Goal: Task Accomplishment & Management: Manage account settings

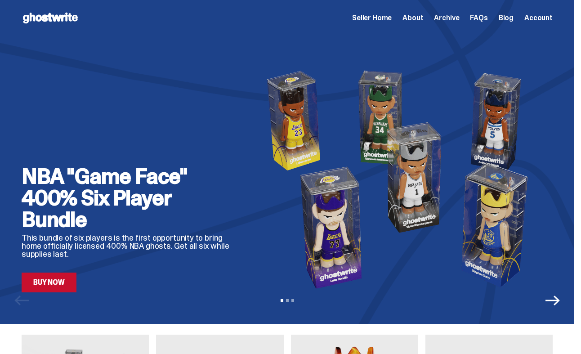
click at [380, 14] on span "Seller Home" at bounding box center [372, 17] width 40 height 7
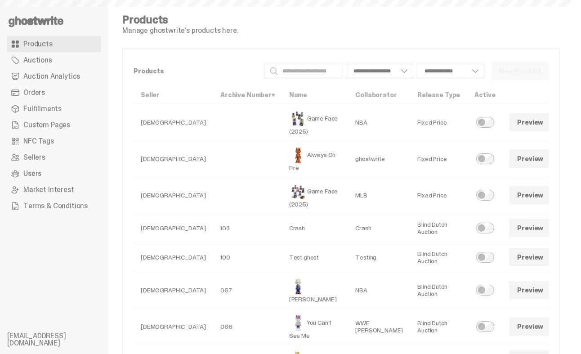
select select
click at [86, 122] on link "Custom Pages" at bounding box center [54, 125] width 94 height 16
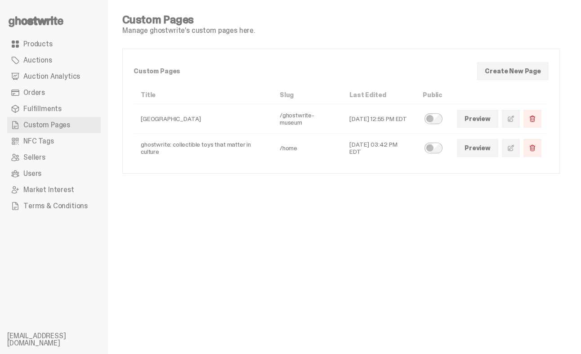
click at [520, 149] on link at bounding box center [511, 148] width 18 height 18
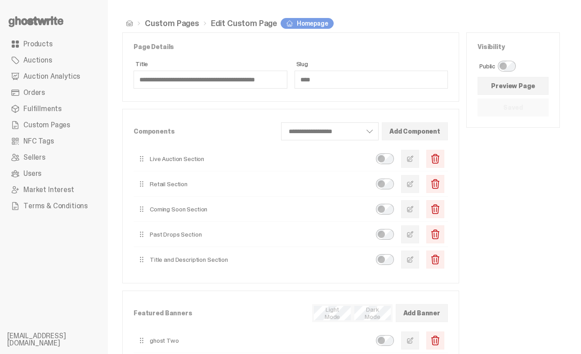
click at [419, 204] on button "button" at bounding box center [410, 209] width 18 height 18
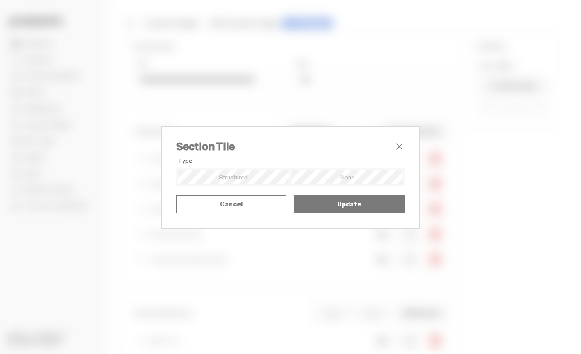
click at [392, 141] on h2 "Section Tile" at bounding box center [285, 146] width 218 height 11
click at [394, 141] on span "close" at bounding box center [399, 146] width 11 height 11
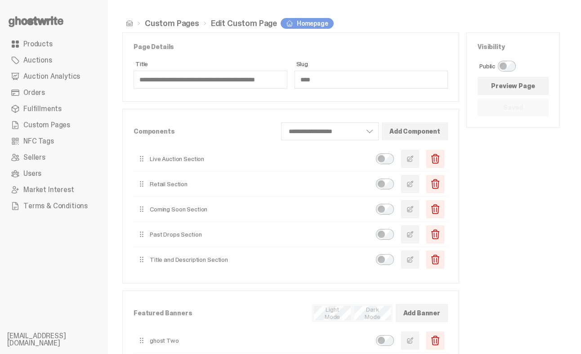
click at [411, 159] on button "button" at bounding box center [410, 159] width 18 height 18
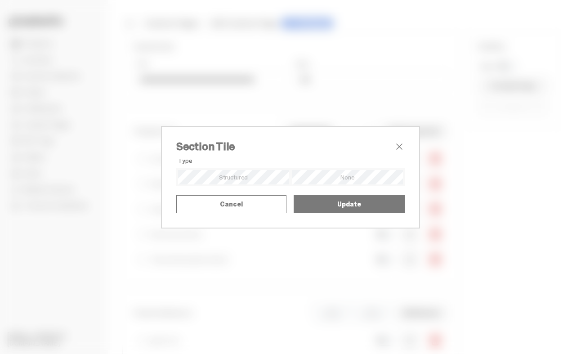
click at [398, 141] on span "close" at bounding box center [399, 146] width 11 height 11
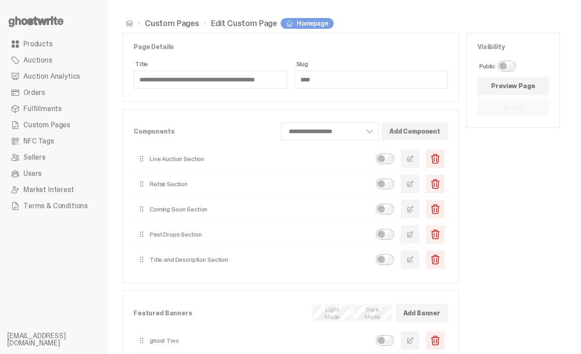
click at [512, 90] on link "Preview Page" at bounding box center [513, 86] width 71 height 18
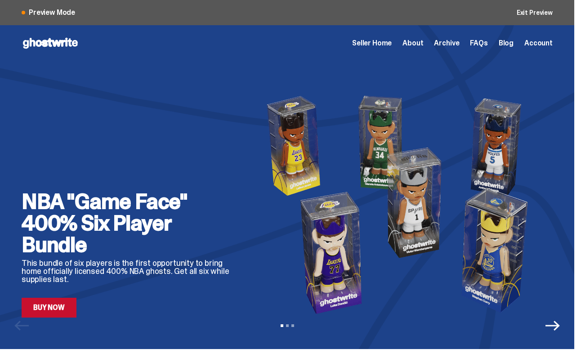
click at [567, 331] on div "View slide 1 View slide 2 View slide 3" at bounding box center [287, 325] width 574 height 14
click at [560, 325] on icon "Next" at bounding box center [552, 326] width 14 height 10
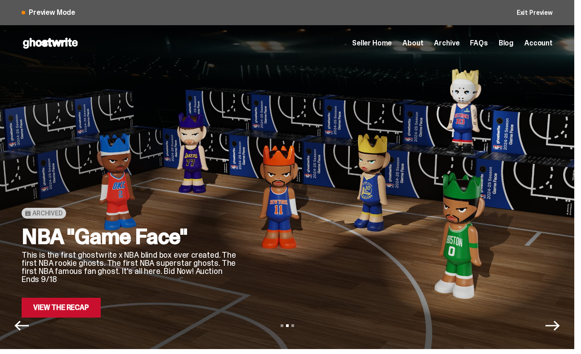
click at [560, 325] on icon "Next" at bounding box center [552, 326] width 14 height 10
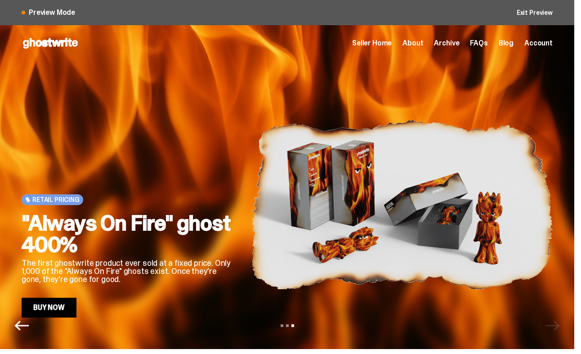
click at [22, 323] on icon "Previous" at bounding box center [21, 325] width 14 height 14
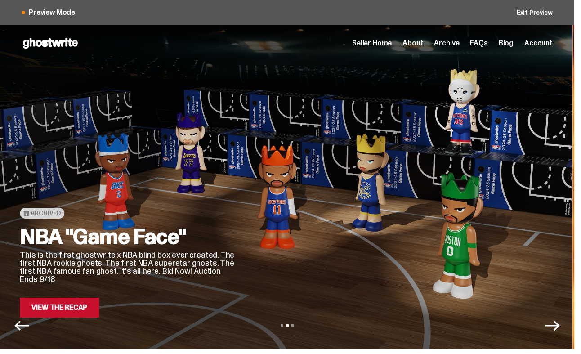
click at [22, 323] on icon "Previous" at bounding box center [21, 325] width 14 height 14
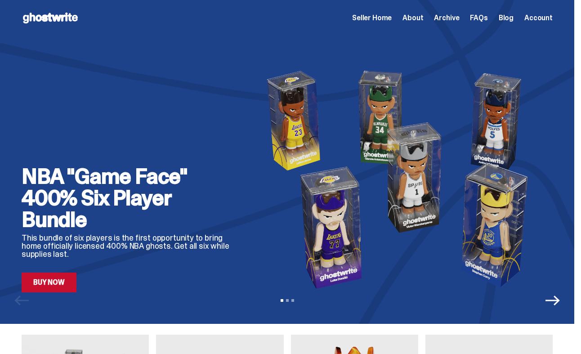
click at [381, 18] on span "Seller Home" at bounding box center [372, 17] width 40 height 7
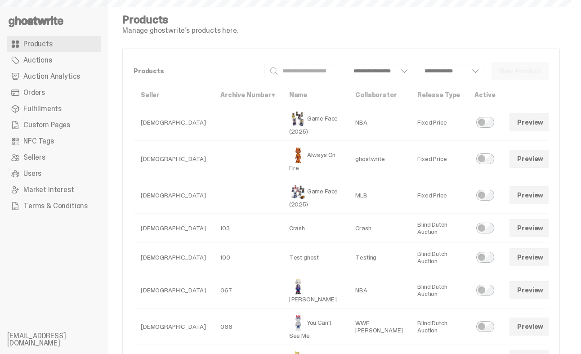
select select
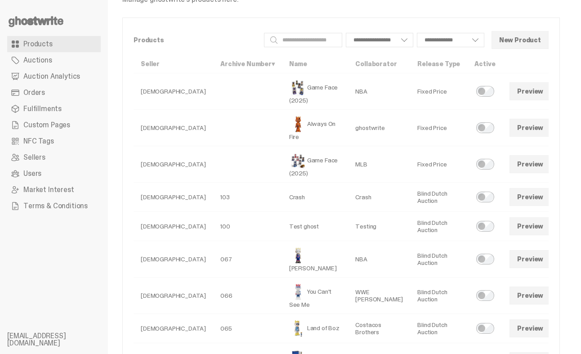
scroll to position [47, 0]
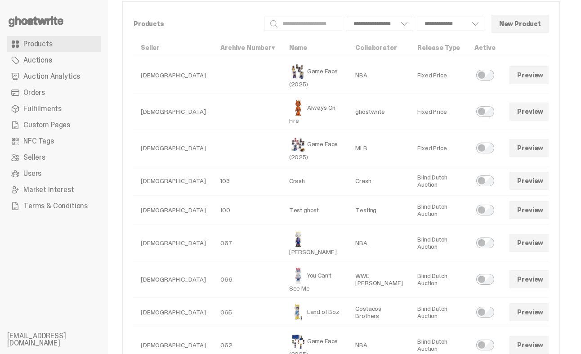
click at [554, 288] on link at bounding box center [563, 279] width 18 height 18
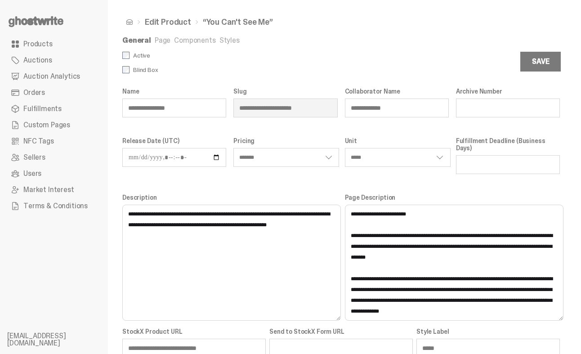
click at [220, 35] on div "**********" at bounding box center [341, 223] width 466 height 446
click at [158, 40] on link "Page" at bounding box center [163, 40] width 16 height 9
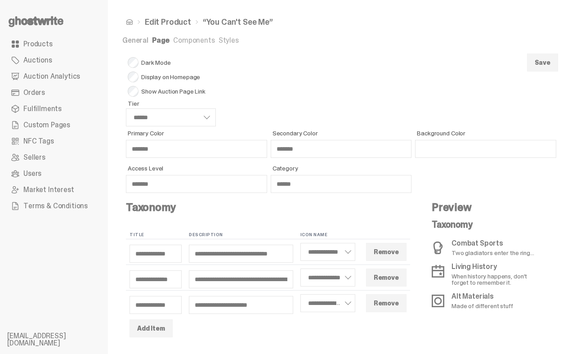
click at [199, 40] on link "Components" at bounding box center [193, 40] width 41 height 9
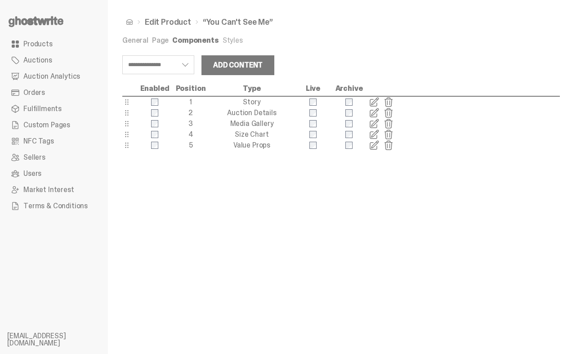
click at [226, 40] on link "Styles" at bounding box center [233, 40] width 20 height 9
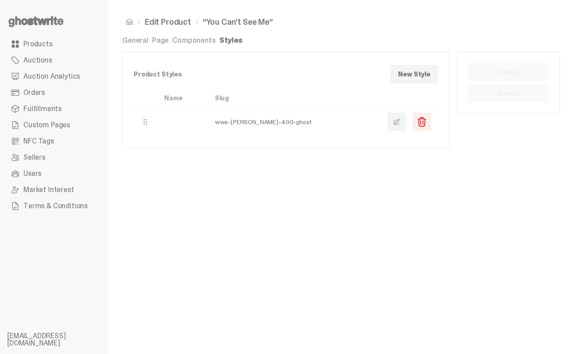
click at [188, 45] on link "Components" at bounding box center [193, 40] width 43 height 9
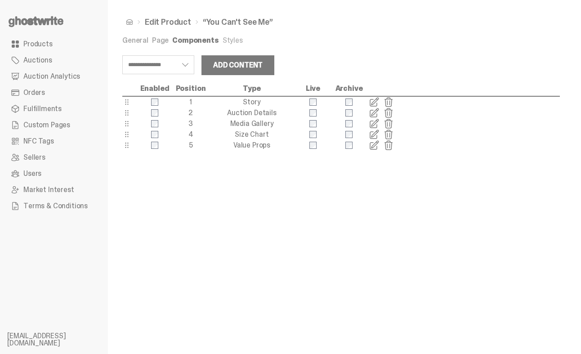
click at [228, 40] on link "Styles" at bounding box center [233, 40] width 20 height 9
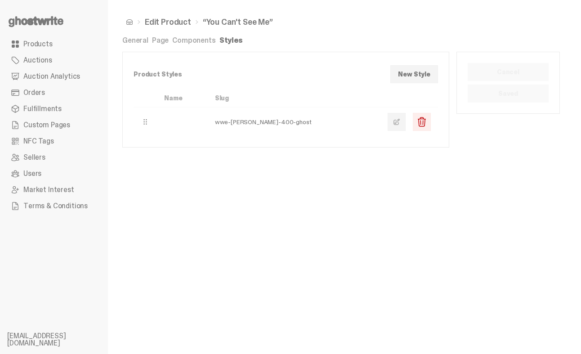
click at [400, 123] on span at bounding box center [396, 121] width 7 height 7
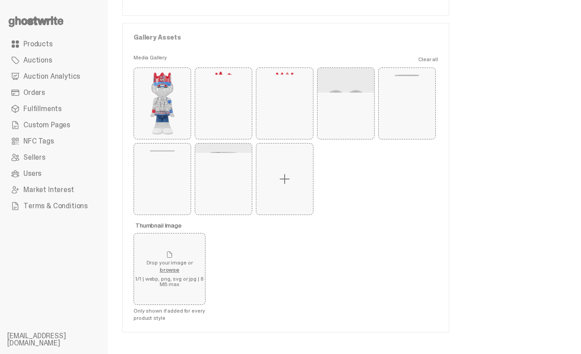
scroll to position [188, 0]
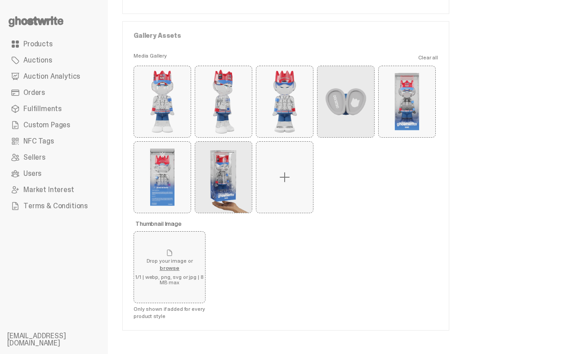
click at [292, 204] on label at bounding box center [284, 177] width 57 height 71
click at [0, 0] on input "file" at bounding box center [0, 0] width 0 height 0
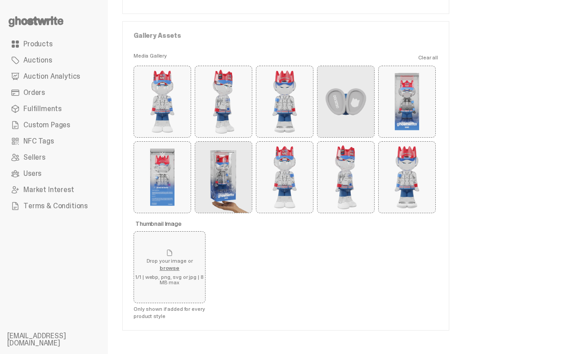
click at [0, 0] on button "Remove" at bounding box center [0, 0] width 0 height 0
type button "0"
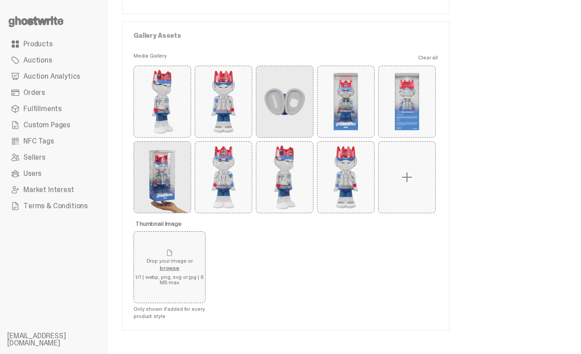
click at [0, 0] on button "Remove" at bounding box center [0, 0] width 0 height 0
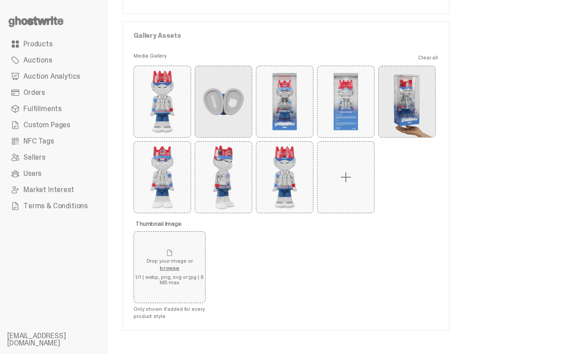
click at [0, 0] on button "Remove" at bounding box center [0, 0] width 0 height 0
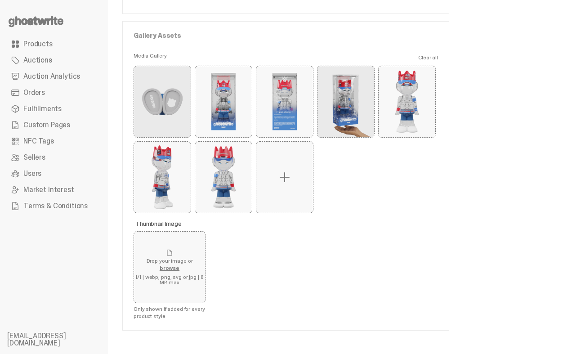
click at [285, 184] on span at bounding box center [284, 177] width 14 height 14
click at [0, 0] on input "file" at bounding box center [0, 0] width 0 height 0
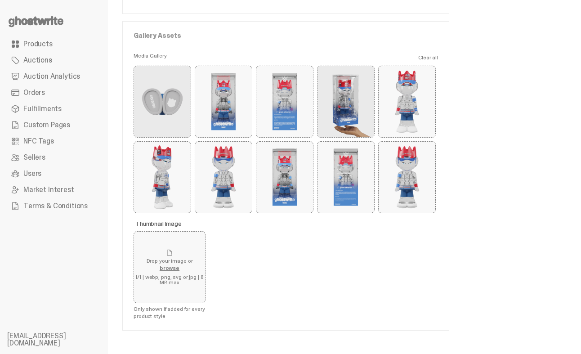
click at [0, 0] on button "Remove" at bounding box center [0, 0] width 0 height 0
type button "1"
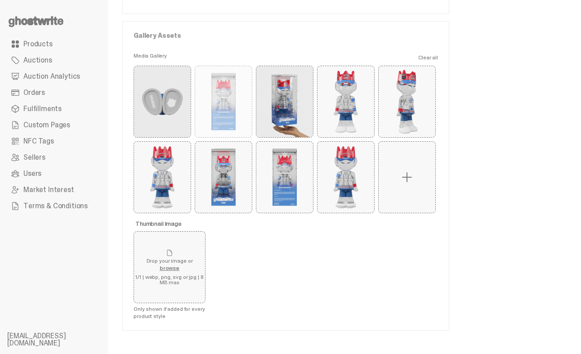
click at [0, 0] on button "Remove" at bounding box center [0, 0] width 0 height 0
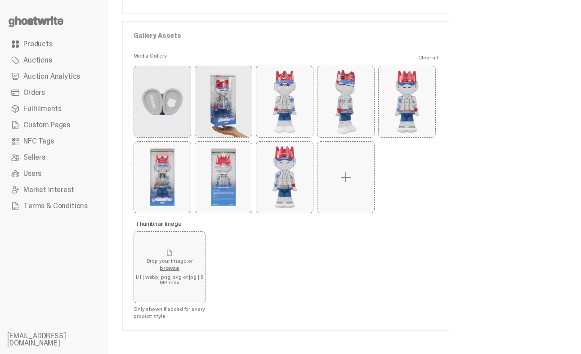
click at [0, 0] on button "Remove" at bounding box center [0, 0] width 0 height 0
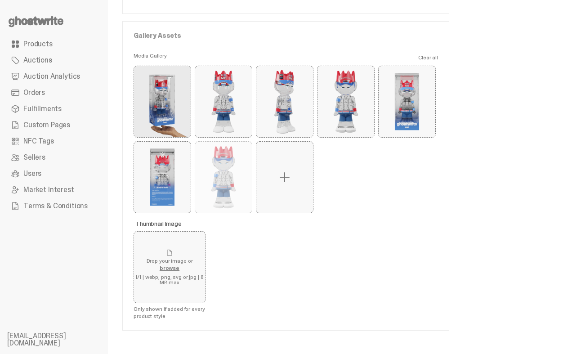
click at [0, 0] on button "Remove" at bounding box center [0, 0] width 0 height 0
type button "6"
click at [225, 184] on span at bounding box center [223, 177] width 14 height 14
click at [0, 0] on input "file" at bounding box center [0, 0] width 0 height 0
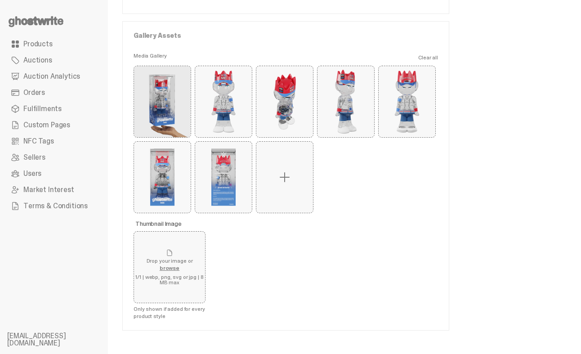
click at [272, 194] on label at bounding box center [284, 177] width 57 height 71
click at [0, 0] on input "file" at bounding box center [0, 0] width 0 height 0
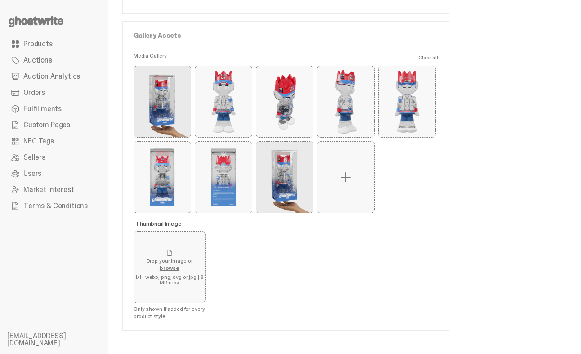
click at [0, 0] on button "Remove" at bounding box center [0, 0] width 0 height 0
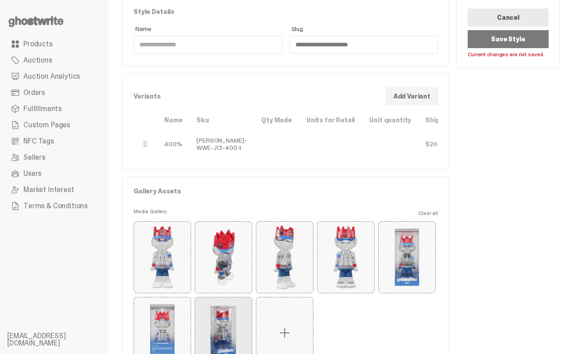
scroll to position [0, 0]
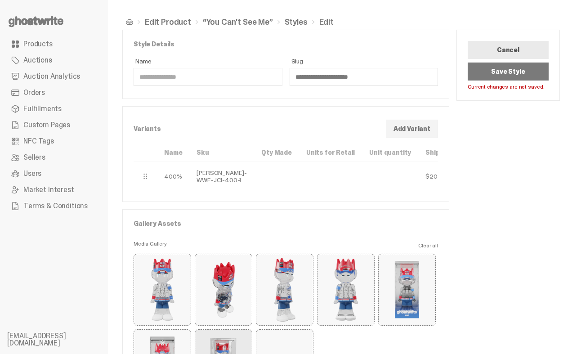
click at [493, 72] on button "Save Style" at bounding box center [508, 71] width 81 height 18
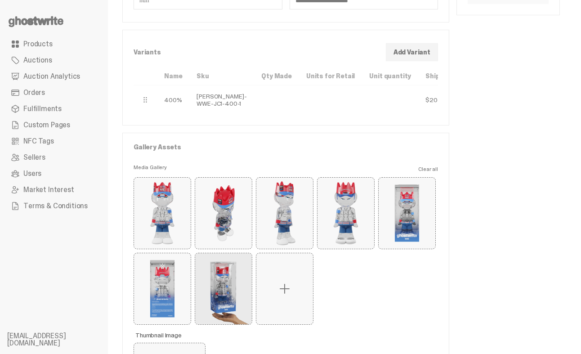
scroll to position [59, 0]
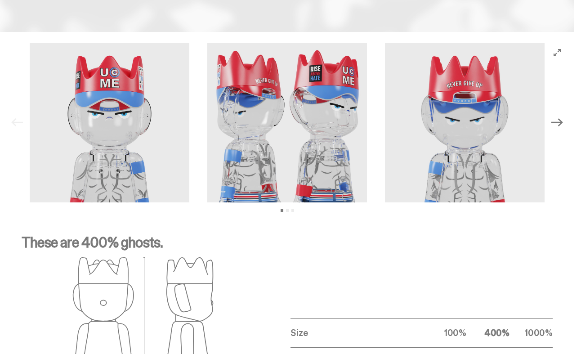
scroll to position [1219, 0]
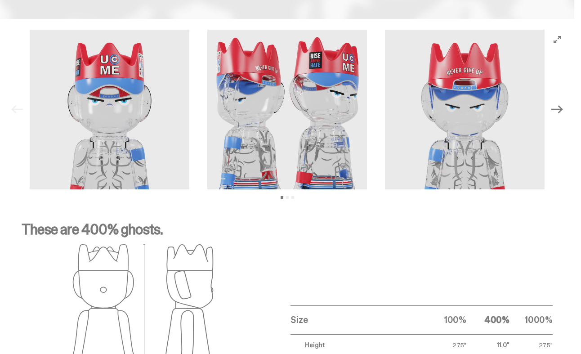
click at [567, 104] on button "Next" at bounding box center [557, 110] width 20 height 20
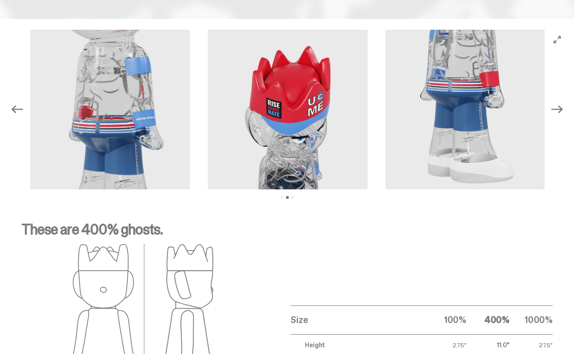
click at [567, 104] on button "Next" at bounding box center [557, 110] width 20 height 20
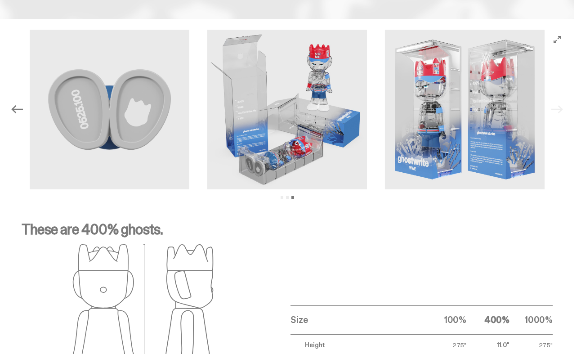
click at [567, 104] on div "Previous Next View slide 1 View slide 2 View slide 3" at bounding box center [287, 110] width 560 height 160
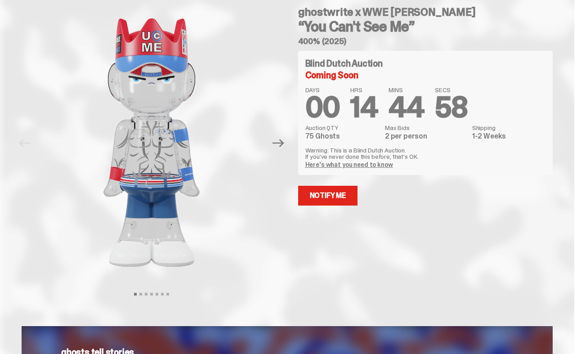
scroll to position [0, 0]
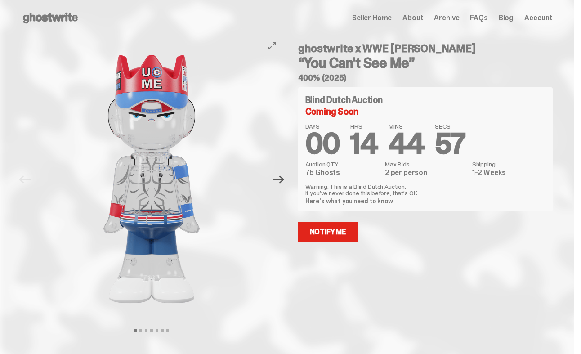
click at [282, 179] on icon "Next" at bounding box center [278, 179] width 12 height 8
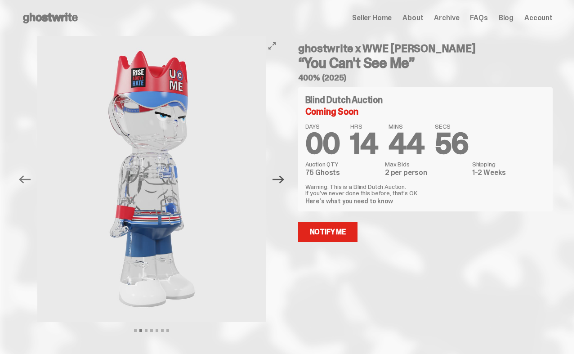
click at [282, 179] on icon "Next" at bounding box center [278, 179] width 12 height 8
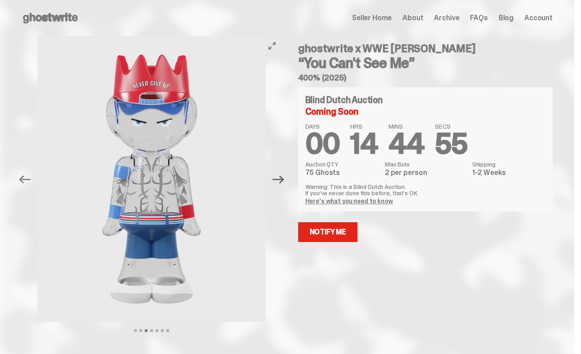
click at [282, 179] on icon "Next" at bounding box center [278, 179] width 12 height 8
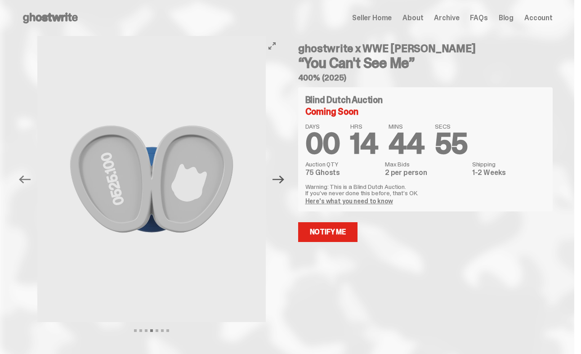
click at [282, 179] on icon "Next" at bounding box center [278, 179] width 12 height 8
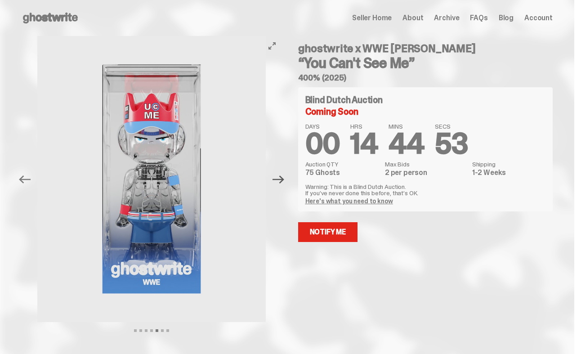
click at [282, 179] on icon "Next" at bounding box center [278, 179] width 12 height 8
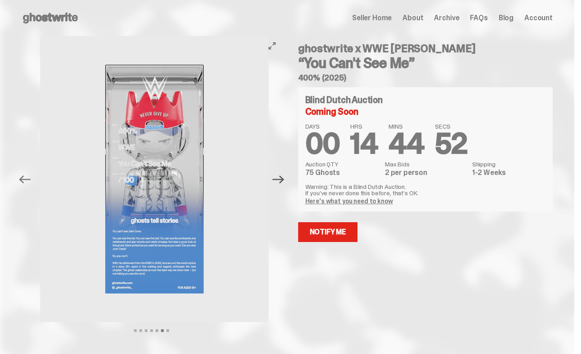
click at [282, 179] on icon "Next" at bounding box center [278, 179] width 12 height 8
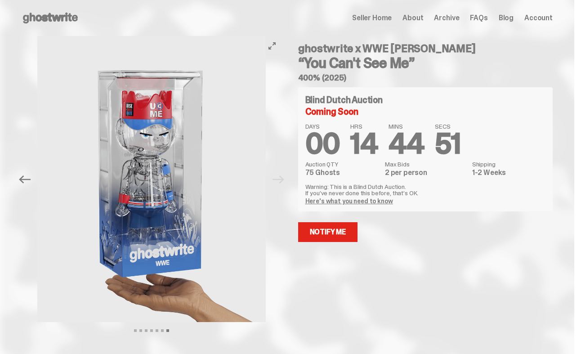
click at [282, 179] on div at bounding box center [152, 179] width 260 height 286
click at [28, 177] on icon "Previous" at bounding box center [25, 180] width 12 height 12
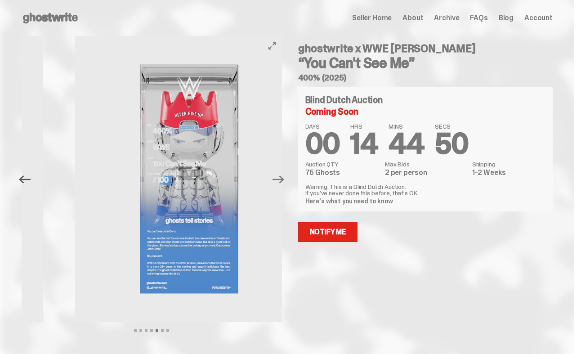
click at [28, 177] on icon "Previous" at bounding box center [25, 180] width 12 height 12
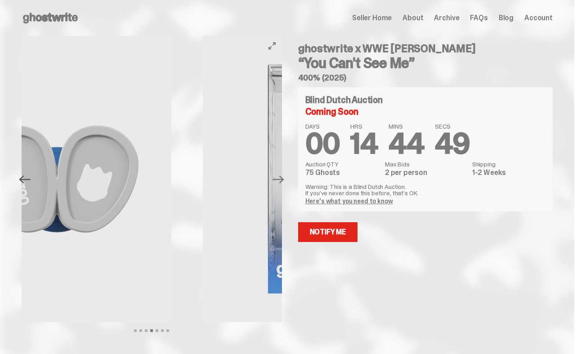
click at [28, 177] on icon "Previous" at bounding box center [25, 180] width 12 height 12
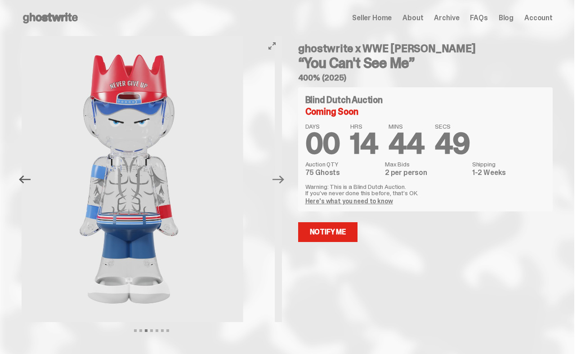
click at [28, 177] on icon "Previous" at bounding box center [25, 180] width 12 height 12
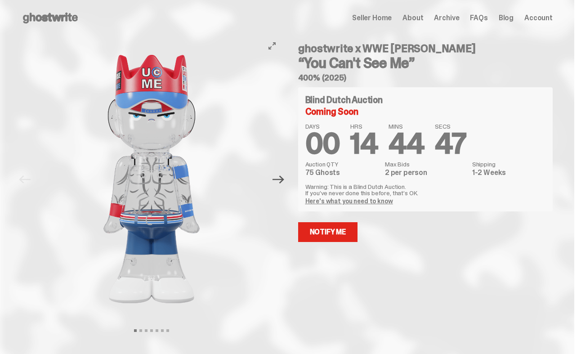
click at [283, 175] on icon "Next" at bounding box center [278, 179] width 12 height 8
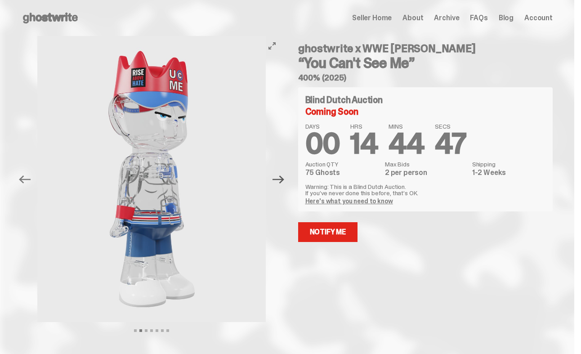
click at [283, 175] on icon "Next" at bounding box center [278, 179] width 12 height 8
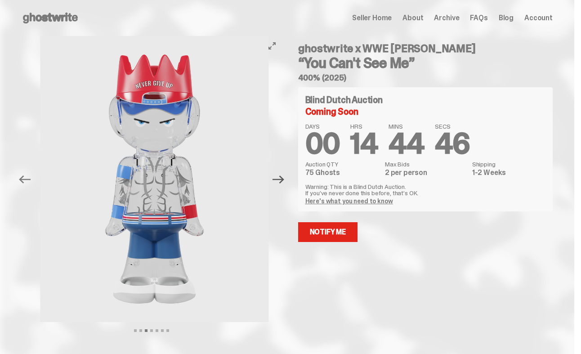
click at [283, 175] on icon "Next" at bounding box center [278, 179] width 12 height 8
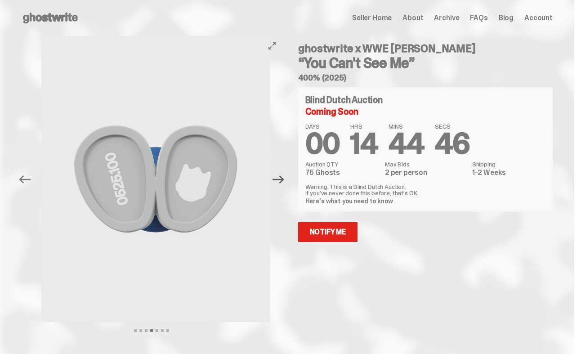
click at [283, 175] on icon "Next" at bounding box center [278, 179] width 12 height 8
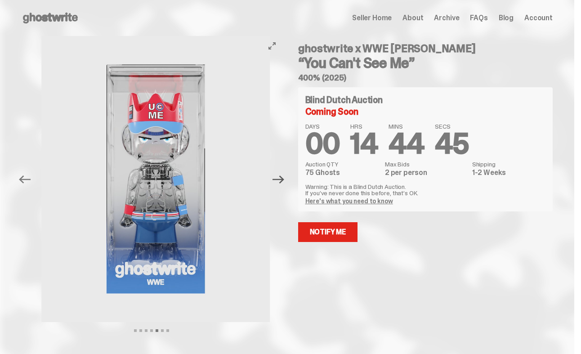
click at [283, 175] on icon "Next" at bounding box center [278, 179] width 12 height 8
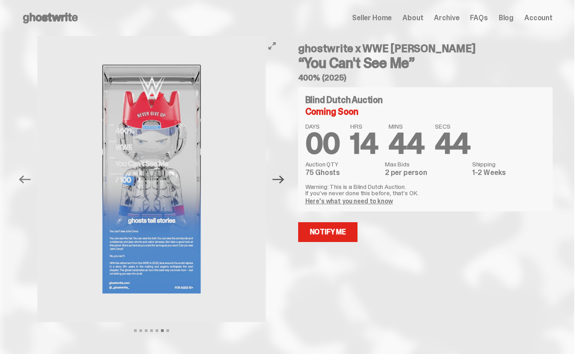
click at [283, 175] on icon "Next" at bounding box center [278, 179] width 12 height 8
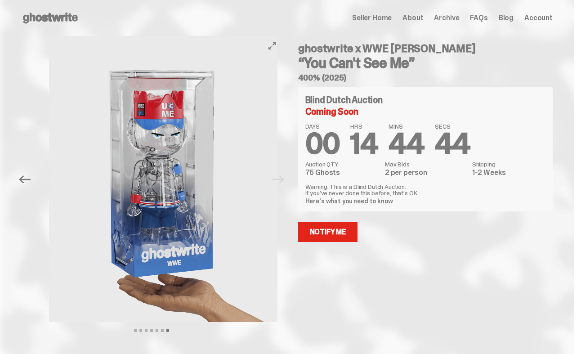
click at [283, 175] on div at bounding box center [163, 179] width 260 height 286
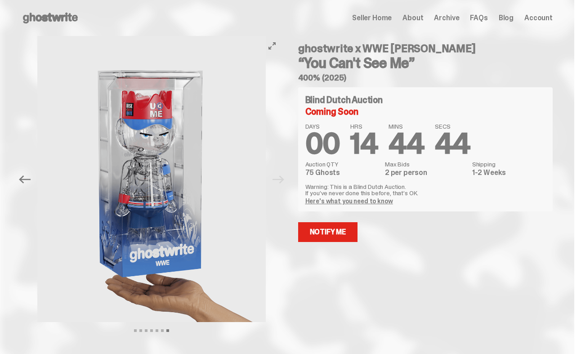
click at [282, 175] on div at bounding box center [152, 179] width 260 height 286
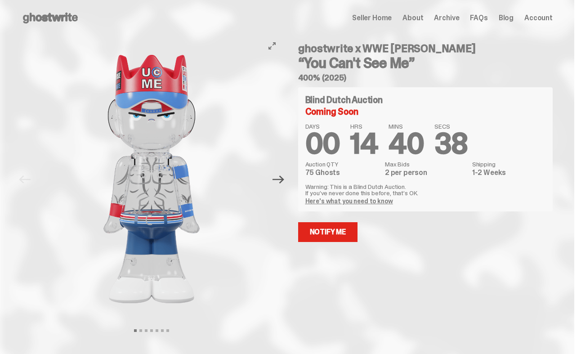
click at [283, 178] on icon "Next" at bounding box center [278, 180] width 12 height 12
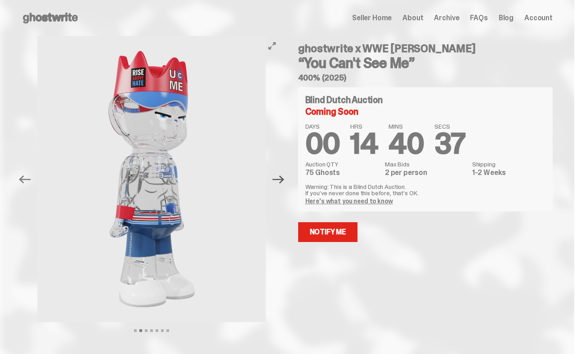
click at [283, 178] on icon "Next" at bounding box center [278, 180] width 12 height 12
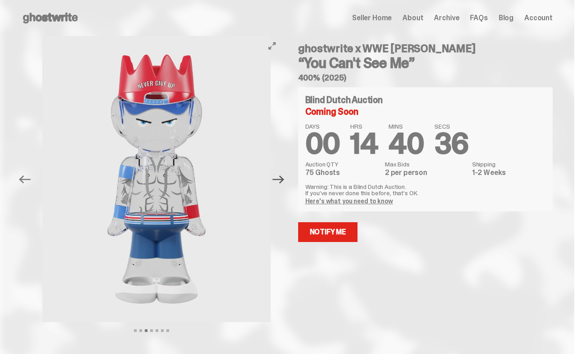
click at [283, 178] on icon "Next" at bounding box center [278, 180] width 12 height 12
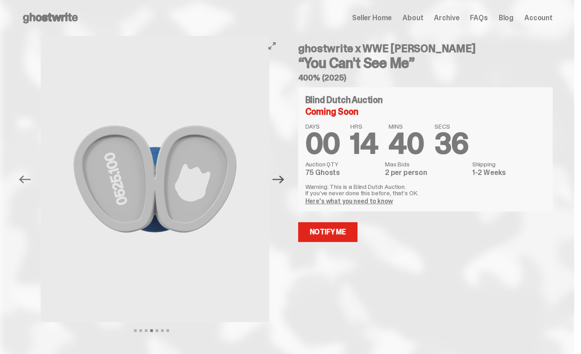
click at [283, 178] on icon "Next" at bounding box center [278, 180] width 12 height 12
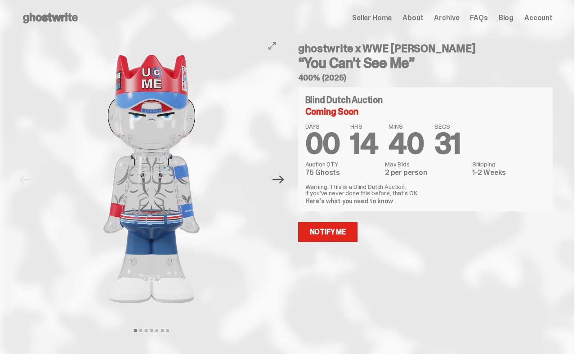
click at [282, 179] on icon "Next" at bounding box center [278, 179] width 12 height 8
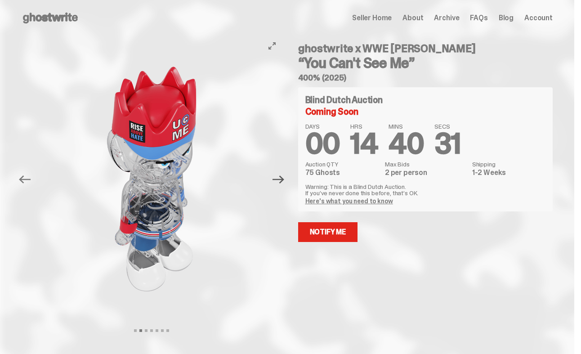
click at [282, 179] on icon "Next" at bounding box center [278, 179] width 12 height 8
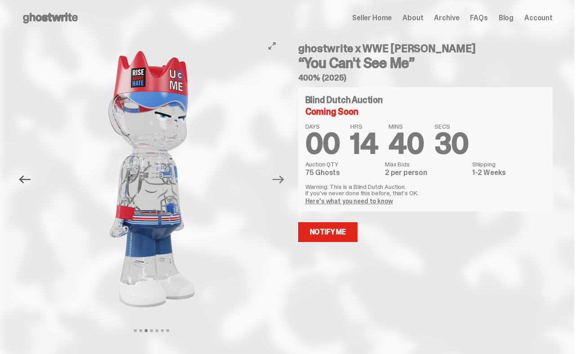
click at [28, 177] on icon "Previous" at bounding box center [25, 180] width 12 height 12
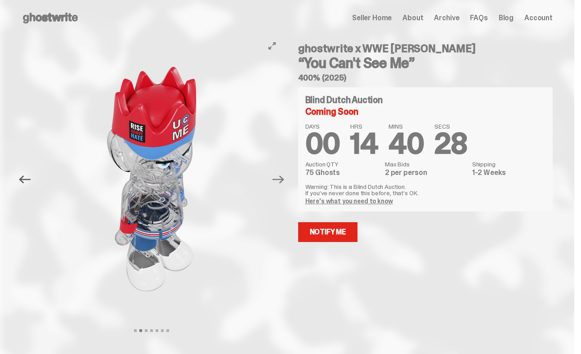
click at [28, 177] on icon "Previous" at bounding box center [25, 180] width 12 height 12
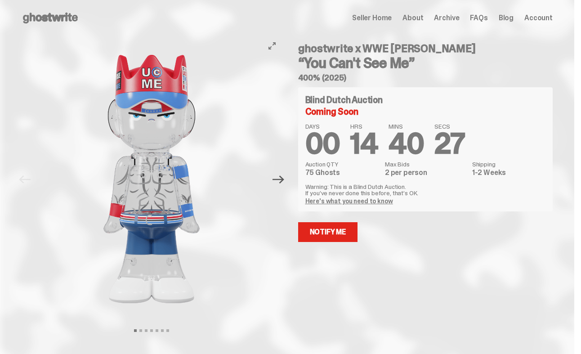
click at [281, 181] on icon "Next" at bounding box center [278, 180] width 12 height 12
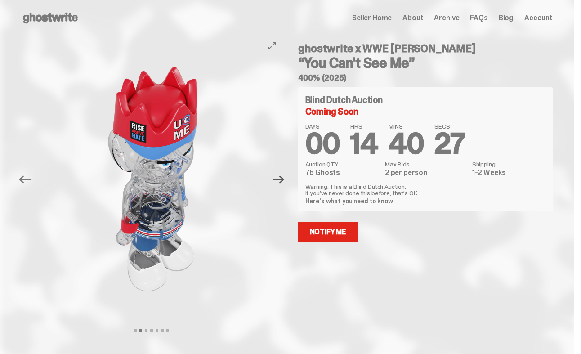
click at [281, 181] on icon "Next" at bounding box center [278, 180] width 12 height 12
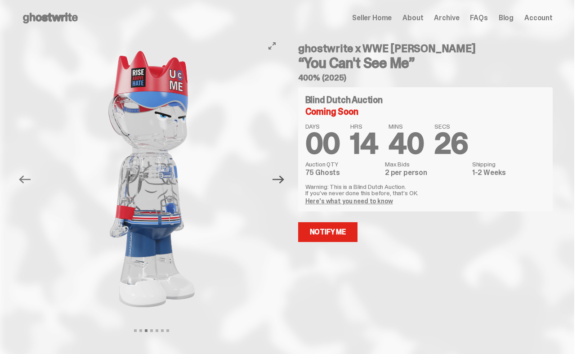
click at [281, 181] on icon "Next" at bounding box center [278, 180] width 12 height 12
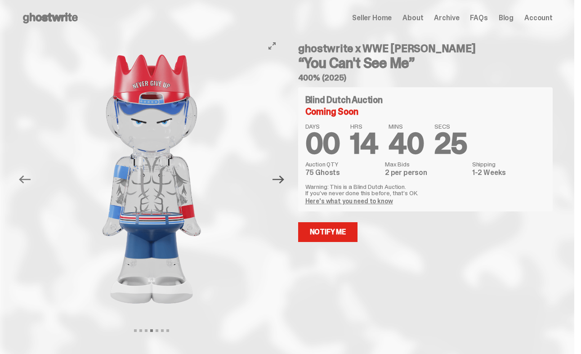
click at [281, 181] on icon "Next" at bounding box center [278, 180] width 12 height 12
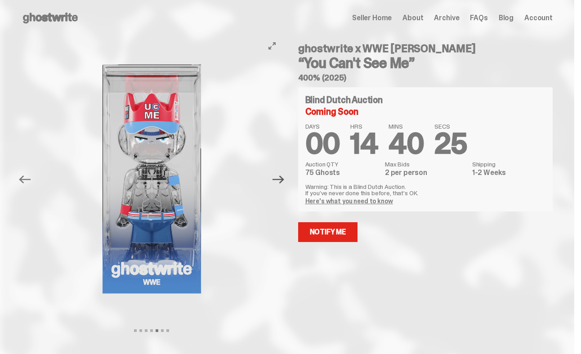
click at [281, 181] on icon "Next" at bounding box center [278, 180] width 12 height 12
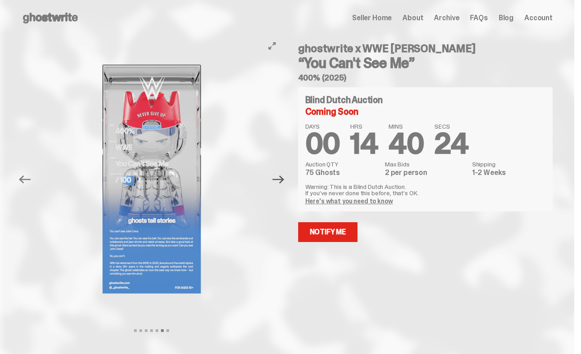
click at [281, 181] on icon "Next" at bounding box center [278, 180] width 12 height 12
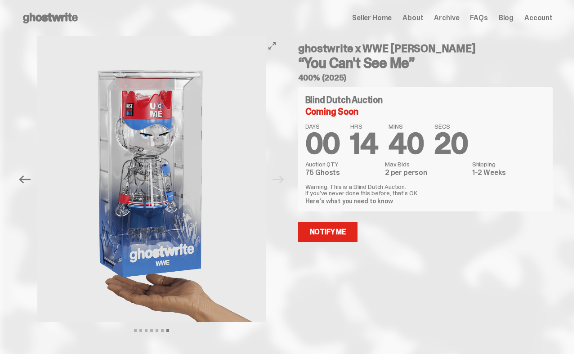
click at [281, 181] on div at bounding box center [152, 179] width 260 height 286
click at [25, 179] on icon "Previous" at bounding box center [25, 179] width 12 height 8
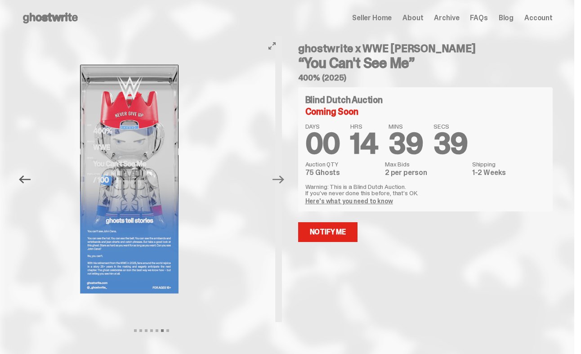
click at [25, 179] on icon "Previous" at bounding box center [25, 179] width 12 height 8
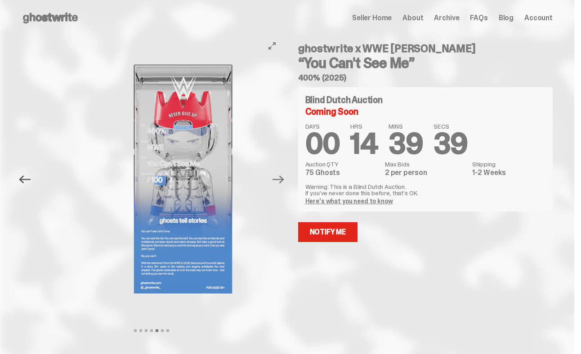
click at [25, 179] on icon "Previous" at bounding box center [25, 179] width 12 height 8
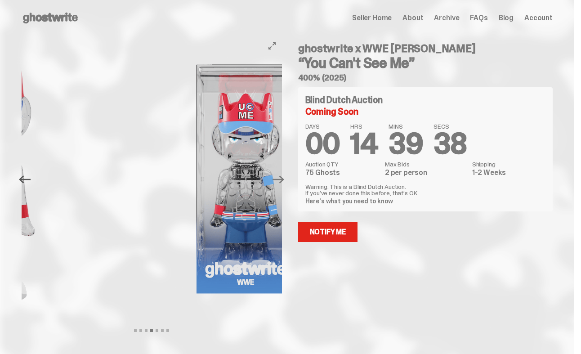
click at [25, 179] on icon "Previous" at bounding box center [25, 179] width 12 height 8
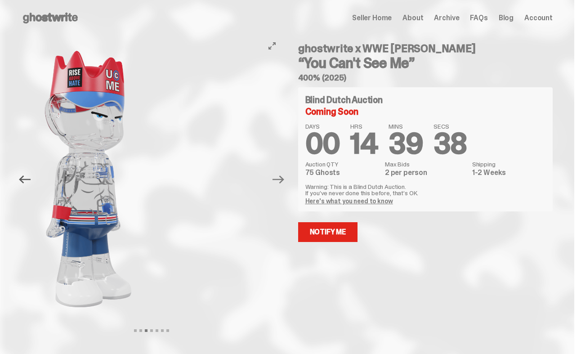
click at [25, 179] on icon "Previous" at bounding box center [25, 179] width 12 height 8
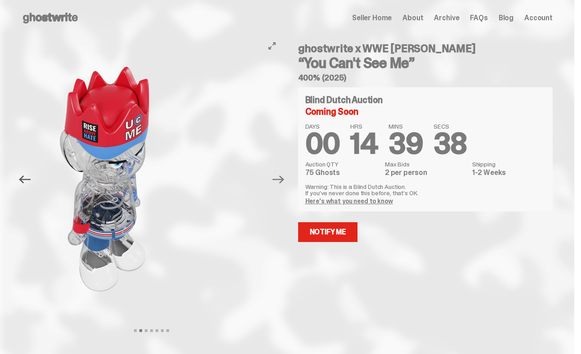
click at [25, 179] on icon "Previous" at bounding box center [25, 179] width 12 height 8
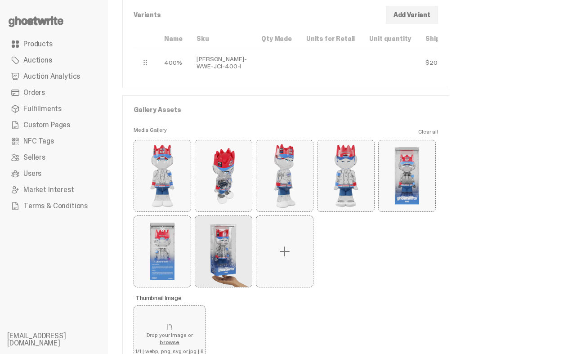
scroll to position [116, 0]
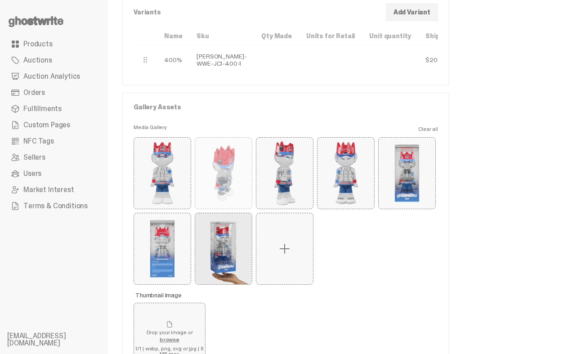
click at [0, 0] on button "Remove" at bounding box center [0, 0] width 0 height 0
type button "1"
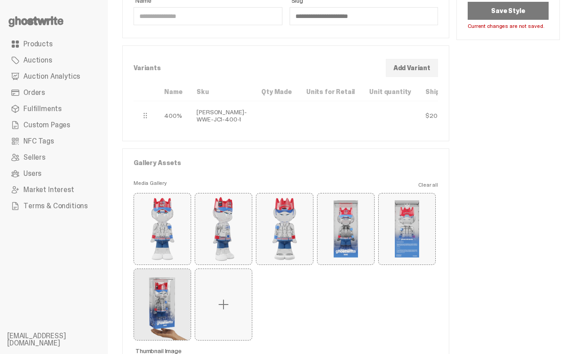
scroll to position [0, 0]
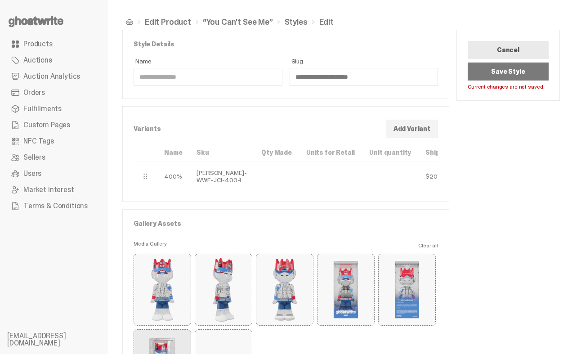
click at [509, 76] on button "Save Style" at bounding box center [508, 71] width 81 height 18
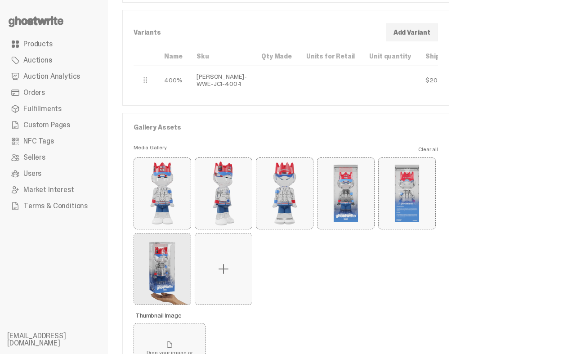
scroll to position [132, 0]
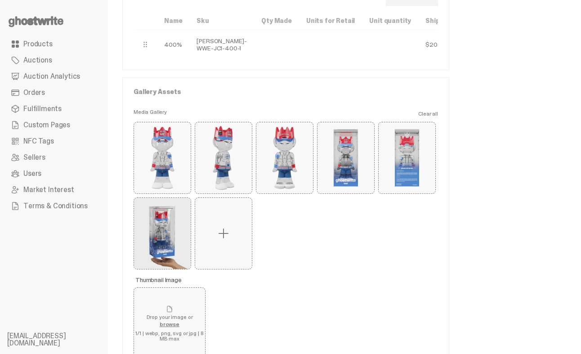
click at [227, 241] on span at bounding box center [223, 233] width 14 height 14
click at [0, 0] on input "file" at bounding box center [0, 0] width 0 height 0
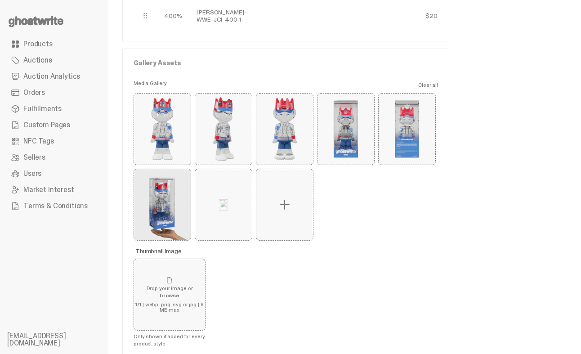
scroll to position [162, 0]
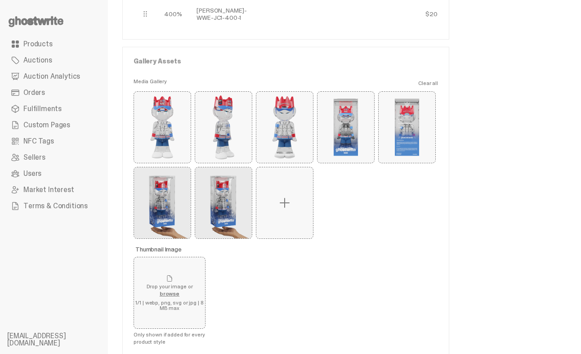
click at [0, 0] on button "Remove" at bounding box center [0, 0] width 0 height 0
type button "6"
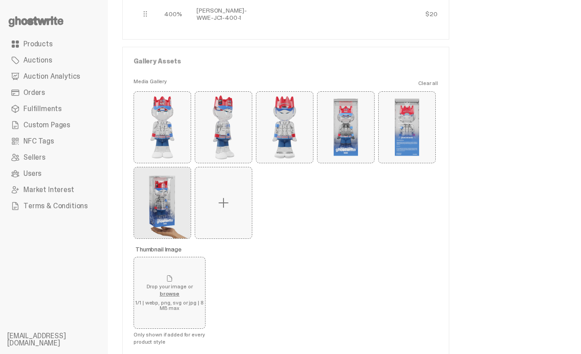
click at [222, 210] on span at bounding box center [223, 203] width 14 height 14
click at [0, 0] on input "file" at bounding box center [0, 0] width 0 height 0
click at [226, 210] on span at bounding box center [223, 203] width 14 height 14
click at [0, 0] on input "file" at bounding box center [0, 0] width 0 height 0
click at [0, 0] on button "Remove" at bounding box center [0, 0] width 0 height 0
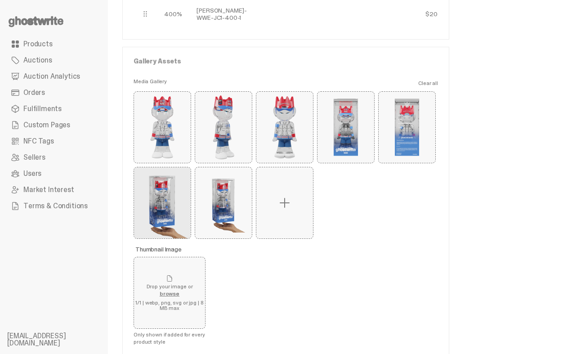
type button "5"
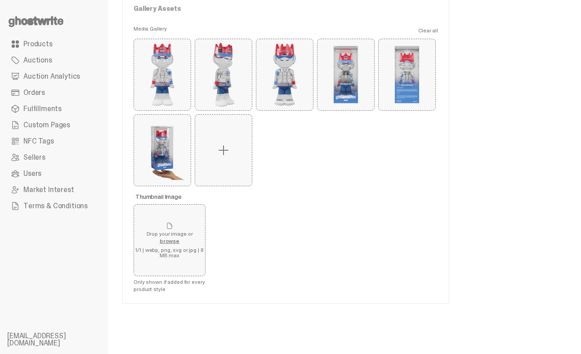
scroll to position [0, 0]
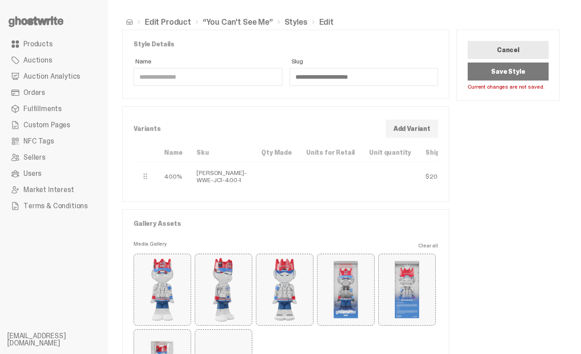
click at [505, 74] on button "Save Style" at bounding box center [508, 71] width 81 height 18
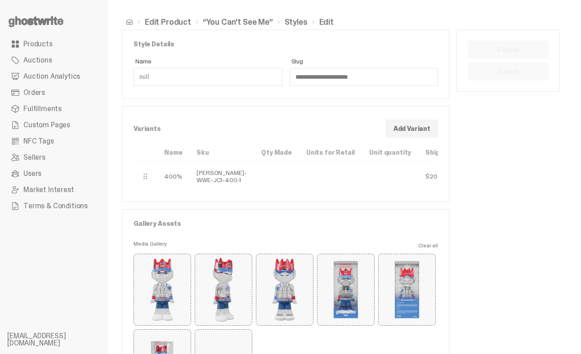
click at [130, 26] on ul "Edit Product “You Can't See Me” Styles Edit" at bounding box center [340, 22] width 437 height 8
click at [128, 21] on span at bounding box center [129, 21] width 7 height 7
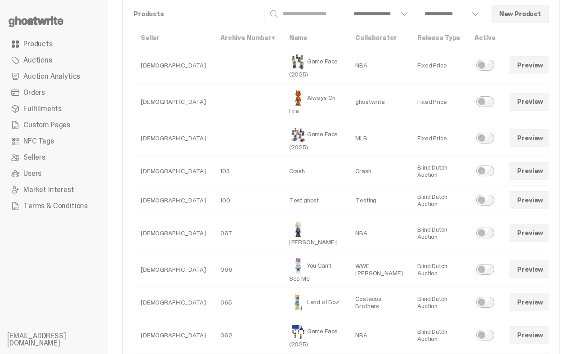
scroll to position [66, 0]
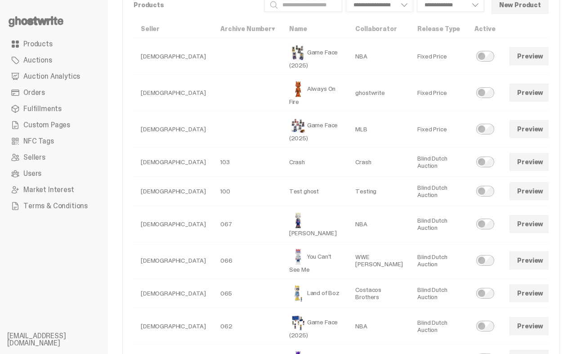
click at [509, 265] on link "Preview" at bounding box center [529, 260] width 41 height 18
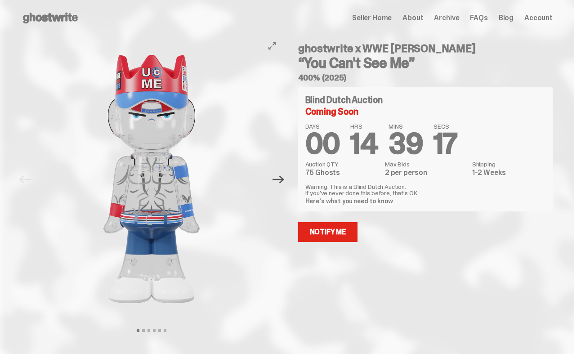
click at [284, 175] on icon "Next" at bounding box center [278, 180] width 12 height 12
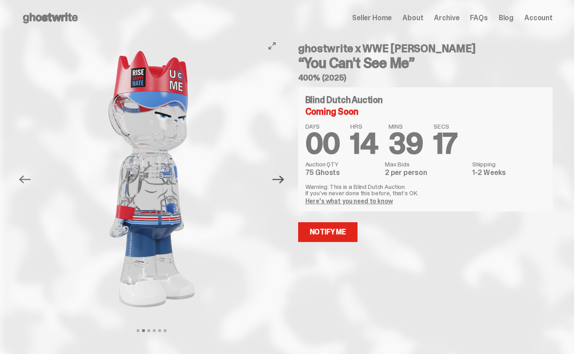
click at [284, 175] on icon "Next" at bounding box center [278, 180] width 12 height 12
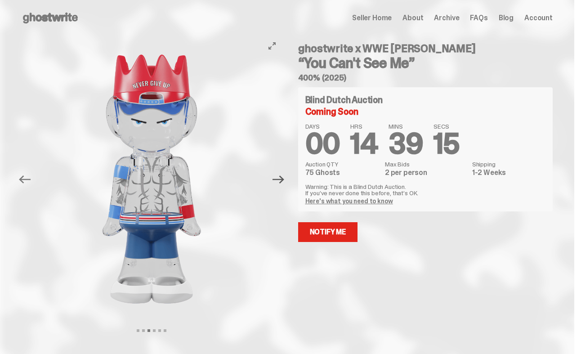
click at [284, 175] on icon "Next" at bounding box center [278, 180] width 12 height 12
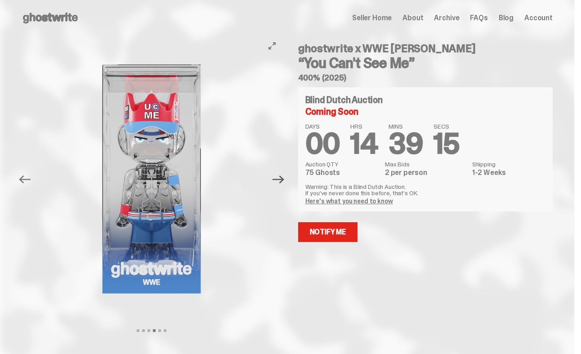
click at [284, 175] on icon "Next" at bounding box center [278, 180] width 12 height 12
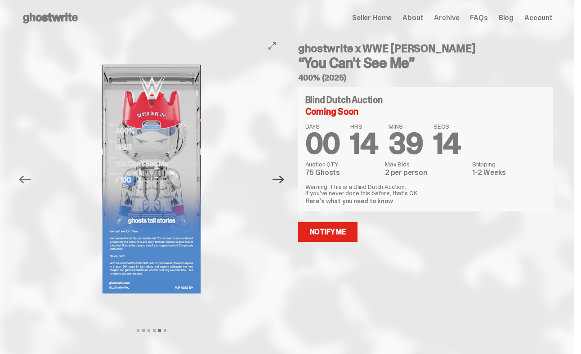
click at [284, 175] on icon "Next" at bounding box center [278, 180] width 12 height 12
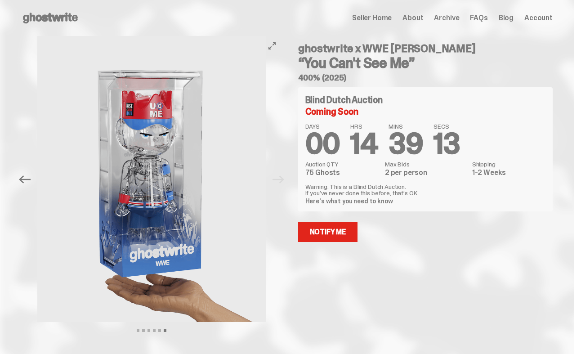
click at [23, 186] on button "Previous" at bounding box center [25, 180] width 20 height 20
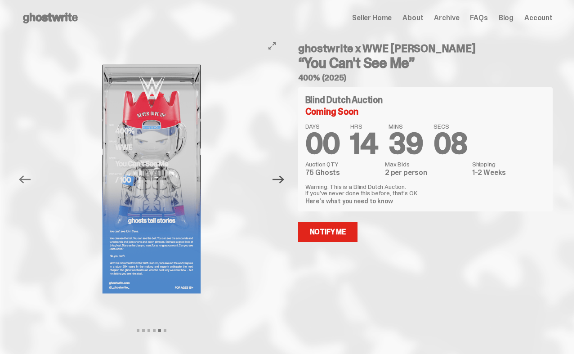
click at [281, 181] on icon "Next" at bounding box center [278, 180] width 12 height 12
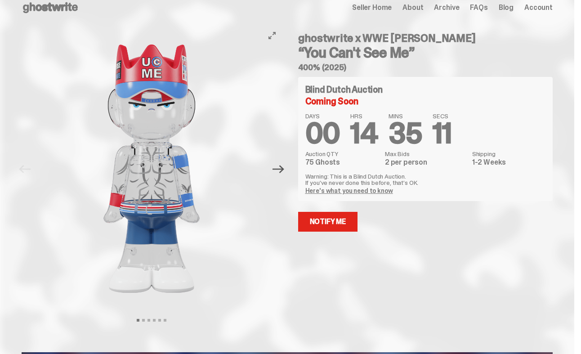
scroll to position [2, 0]
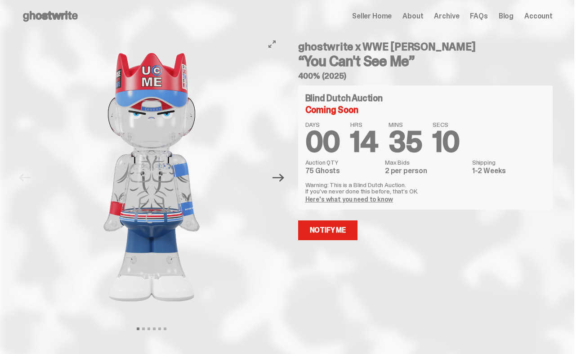
click at [284, 179] on icon "Next" at bounding box center [278, 178] width 12 height 8
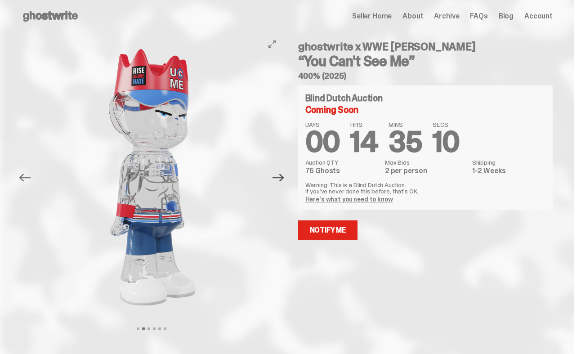
click at [284, 179] on icon "Next" at bounding box center [278, 178] width 12 height 8
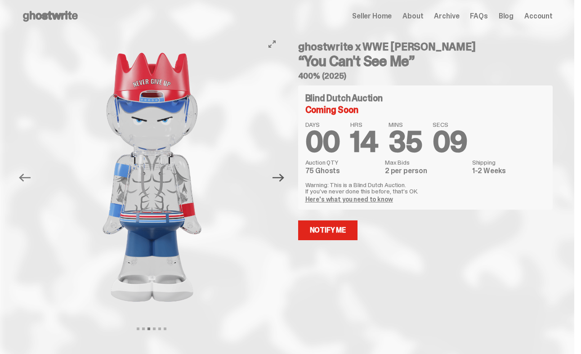
click at [284, 179] on icon "Next" at bounding box center [278, 178] width 12 height 8
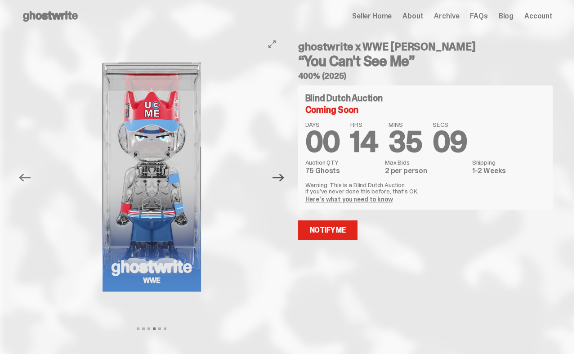
click at [284, 179] on icon "Next" at bounding box center [278, 178] width 12 height 8
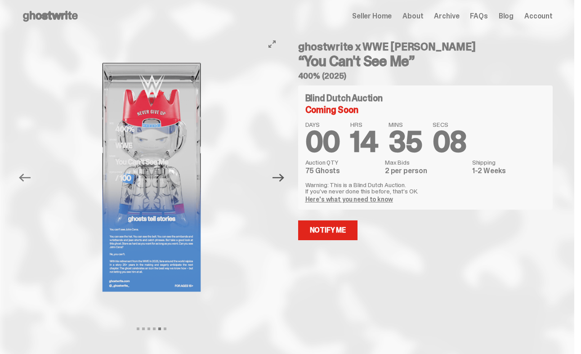
click at [284, 179] on icon "Next" at bounding box center [278, 178] width 12 height 8
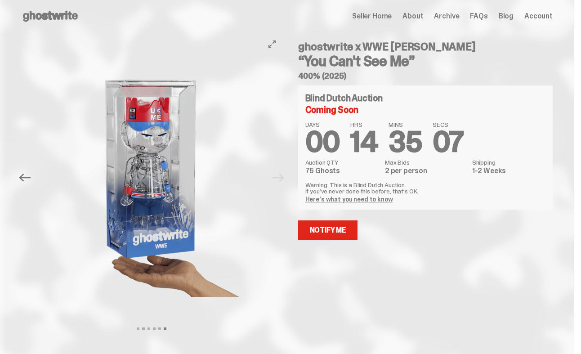
click at [286, 179] on div "Previous Next View slide 1 View slide 2 View slide 3 View slide 4 View slide 5 …" at bounding box center [155, 177] width 266 height 287
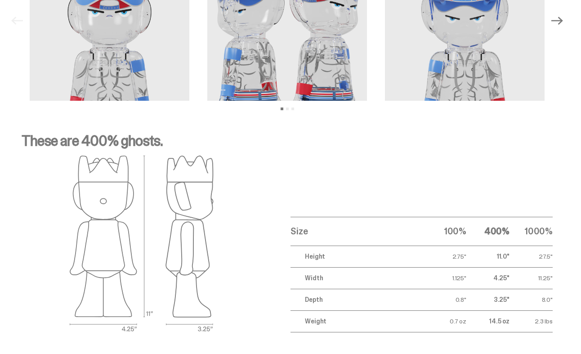
scroll to position [1357, 0]
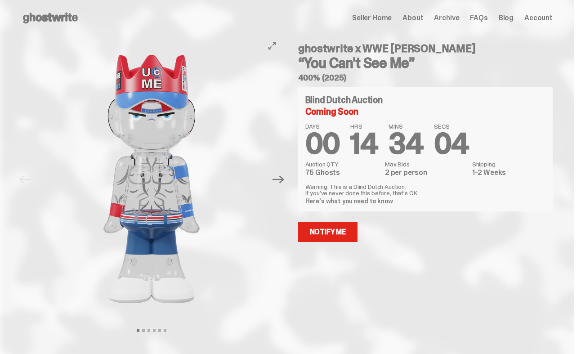
click at [288, 179] on button "Next" at bounding box center [279, 180] width 20 height 20
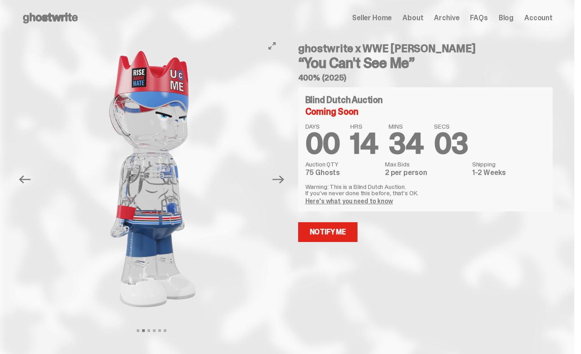
click at [288, 179] on button "Next" at bounding box center [279, 180] width 20 height 20
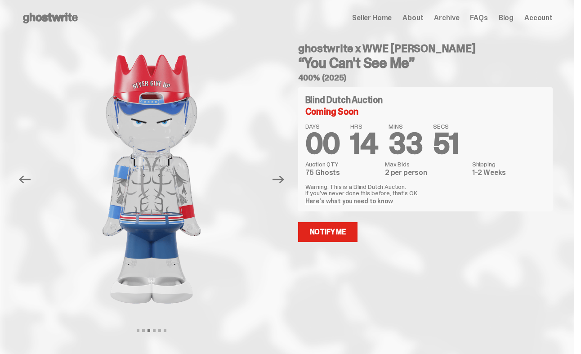
click at [352, 199] on link "Here's what you need to know" at bounding box center [349, 201] width 88 height 8
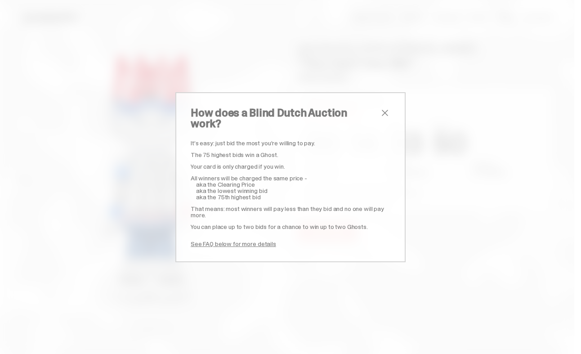
click at [388, 115] on span "close" at bounding box center [384, 112] width 11 height 11
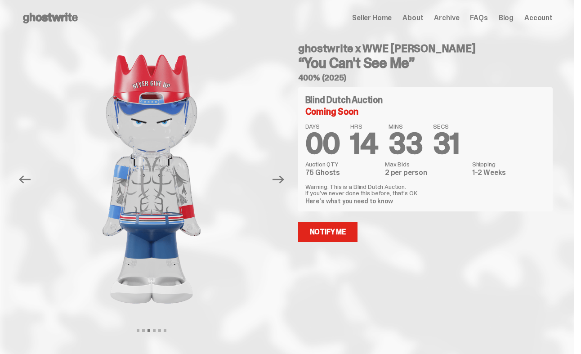
click at [65, 26] on div "Open main menu Home Seller Home About Archive FAQs Blog Account Seller Home Abo…" at bounding box center [287, 18] width 574 height 36
click at [64, 20] on use at bounding box center [50, 18] width 55 height 11
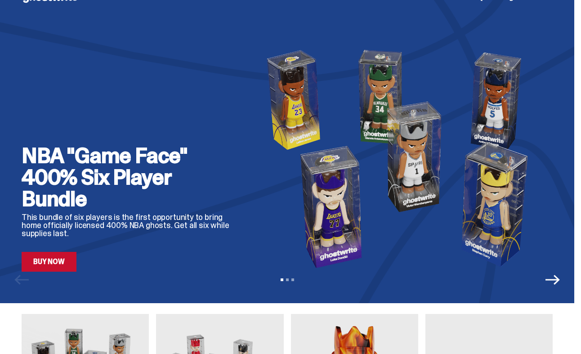
scroll to position [21, 0]
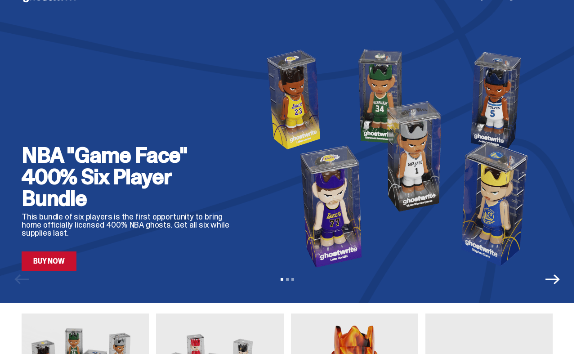
click at [560, 279] on icon "Next" at bounding box center [552, 279] width 14 height 10
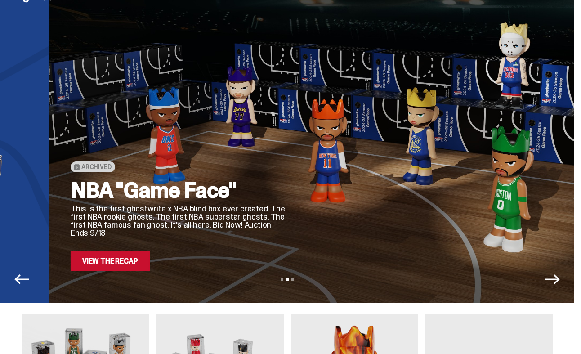
click at [560, 279] on icon "Next" at bounding box center [552, 279] width 14 height 10
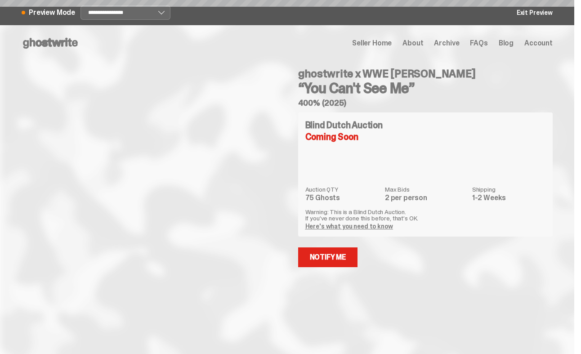
select select "********"
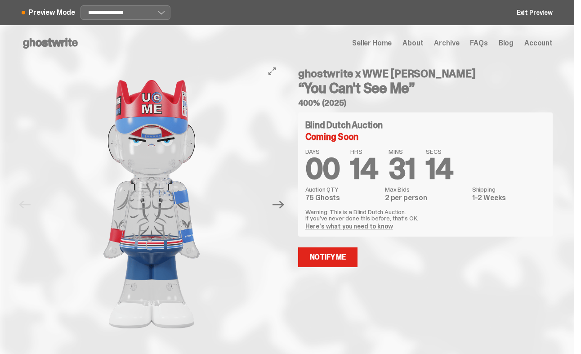
click at [204, 211] on img at bounding box center [151, 204] width 229 height 286
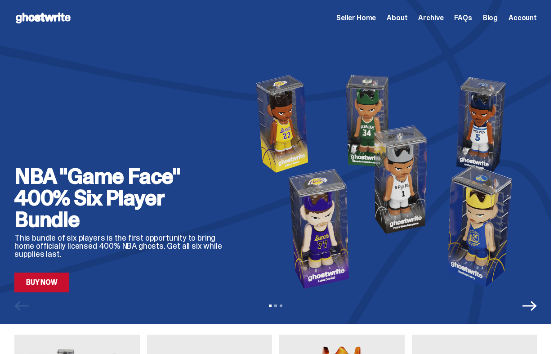
click at [365, 17] on span "Seller Home" at bounding box center [356, 17] width 40 height 7
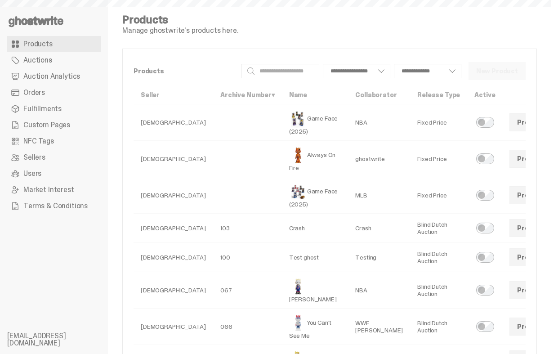
select select
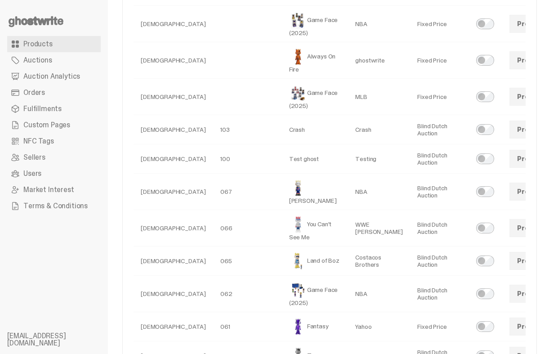
scroll to position [99, 0]
click at [56, 126] on span "Custom Pages" at bounding box center [46, 124] width 47 height 7
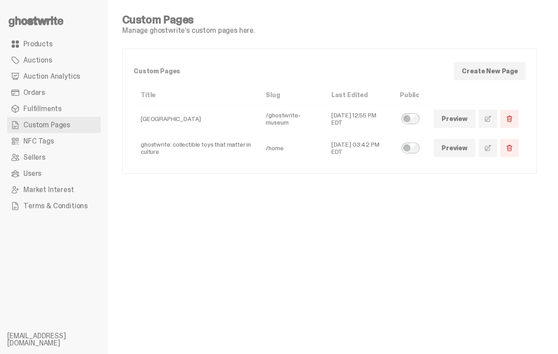
click at [491, 149] on span at bounding box center [487, 147] width 7 height 7
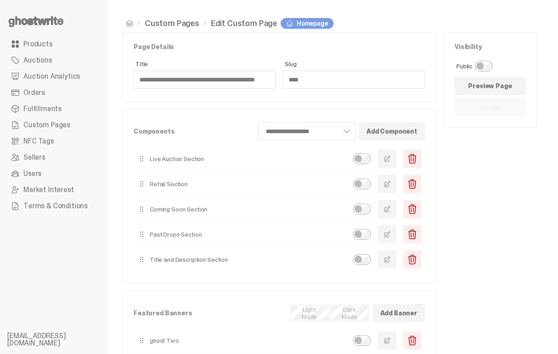
click at [394, 152] on button "button" at bounding box center [387, 159] width 18 height 18
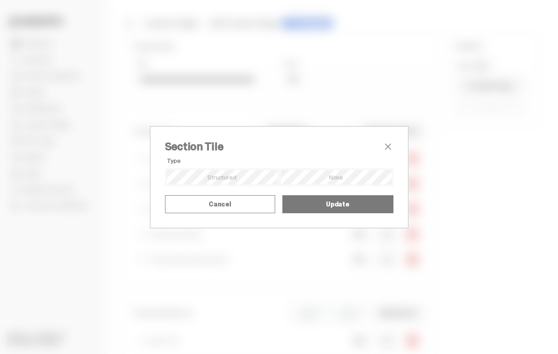
click at [0, 0] on input "*******" at bounding box center [0, 0] width 0 height 0
click at [0, 0] on textarea "**********" at bounding box center [0, 0] width 0 height 0
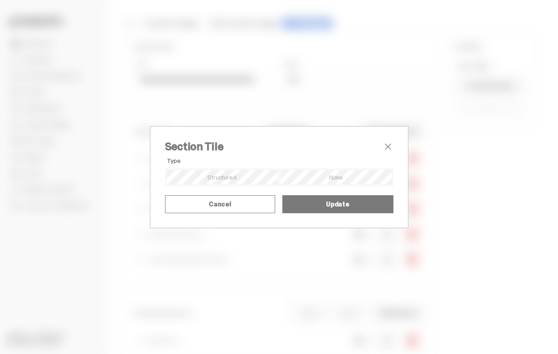
click at [0, 0] on textarea "**********" at bounding box center [0, 0] width 0 height 0
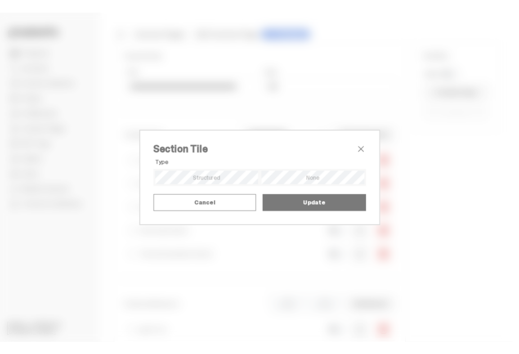
scroll to position [13, 0]
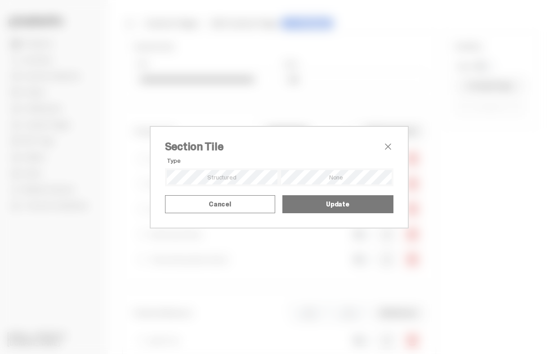
click at [0, 0] on input "*******" at bounding box center [0, 0] width 0 height 0
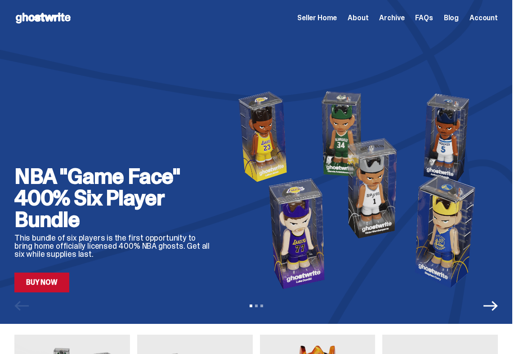
click at [337, 21] on span "Seller Home" at bounding box center [317, 17] width 40 height 7
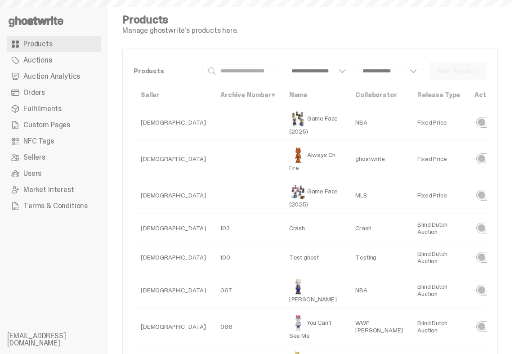
select select
click at [28, 121] on span "Custom Pages" at bounding box center [46, 124] width 47 height 7
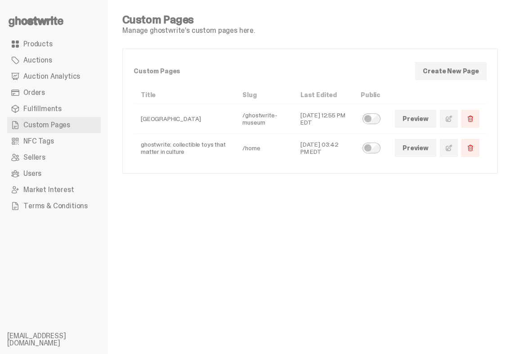
click at [452, 150] on span at bounding box center [448, 147] width 7 height 7
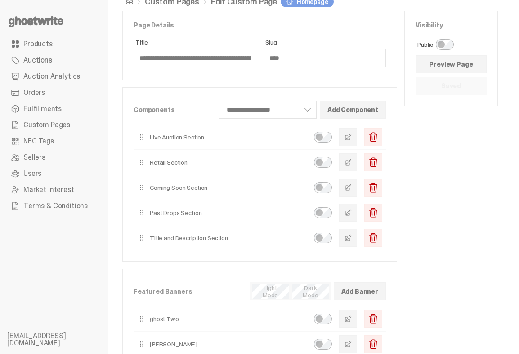
scroll to position [23, 0]
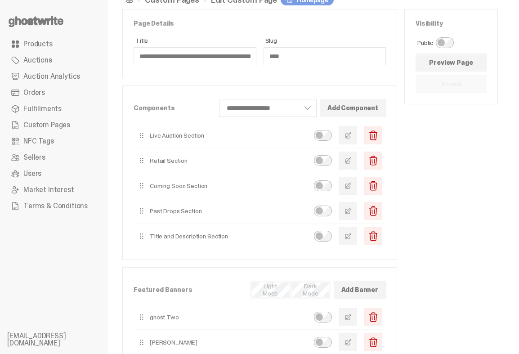
click at [357, 182] on button "button" at bounding box center [348, 186] width 18 height 18
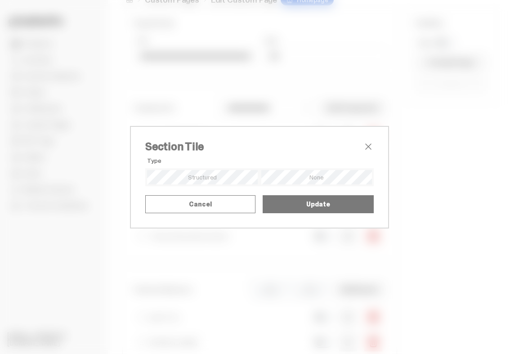
click at [368, 141] on span "close" at bounding box center [368, 146] width 11 height 11
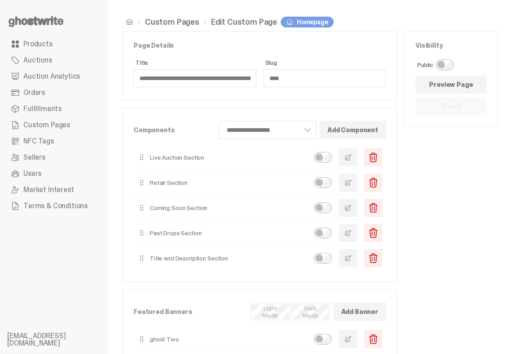
scroll to position [0, 0]
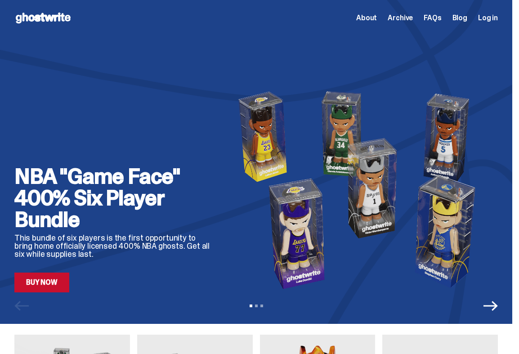
click at [413, 22] on div "About Archive FAQs Blog Log in" at bounding box center [427, 18] width 142 height 11
click at [411, 17] on span "Archive" at bounding box center [400, 17] width 25 height 7
